Goal: Transaction & Acquisition: Purchase product/service

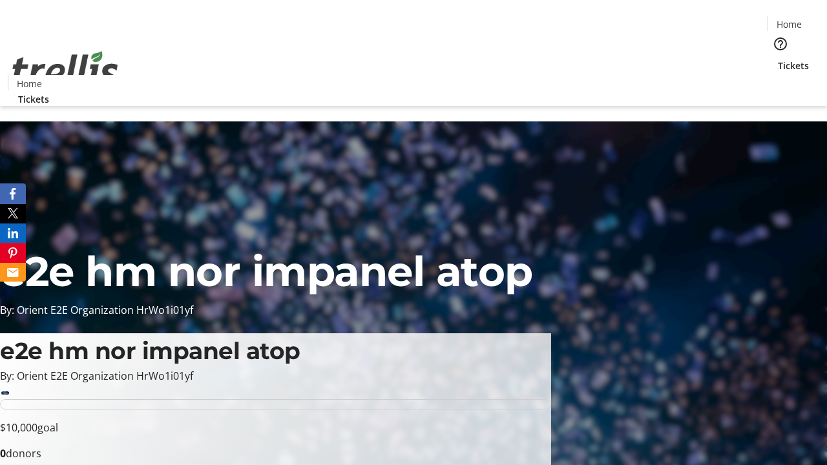
click at [778, 59] on span "Tickets" at bounding box center [793, 66] width 31 height 14
